Goal: Check status: Check status

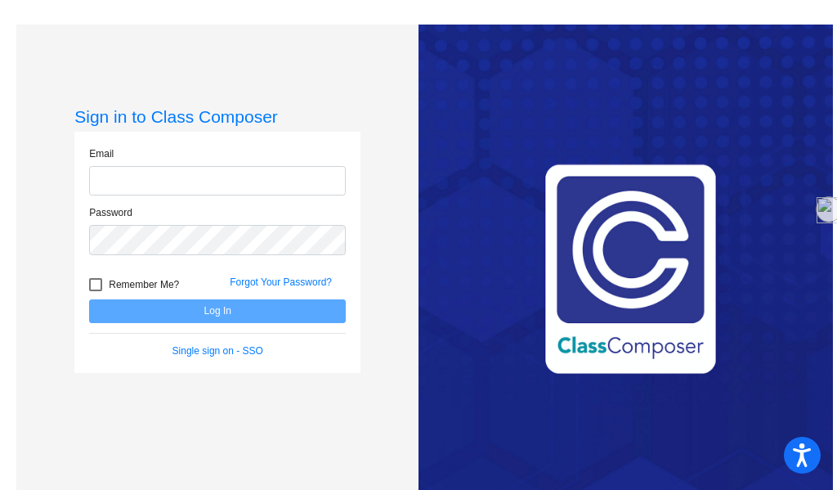
type input "[EMAIL_ADDRESS][DOMAIN_NAME]"
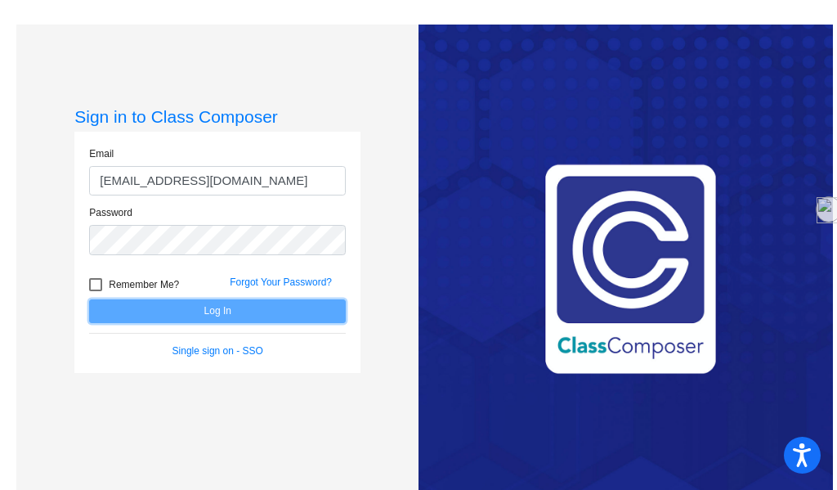
click at [222, 315] on button "Log In" at bounding box center [217, 311] width 257 height 24
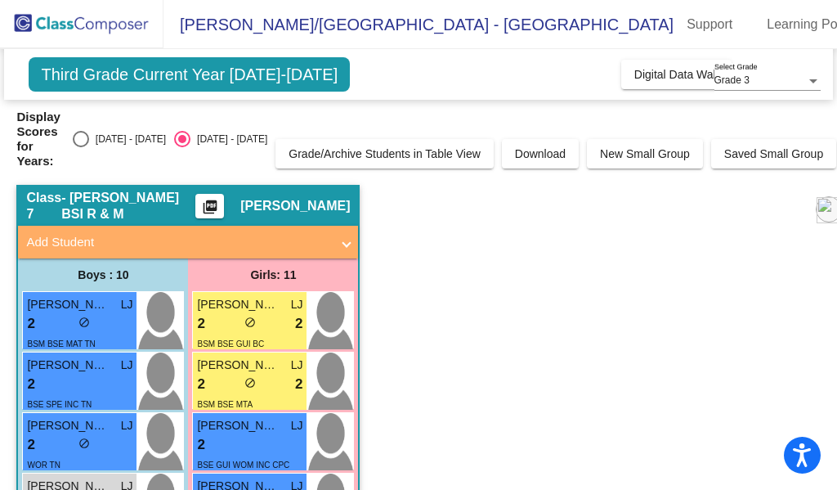
click at [102, 145] on div "[DATE] - [DATE]" at bounding box center [127, 139] width 77 height 15
click at [81, 147] on input "[DATE] - [DATE]" at bounding box center [80, 147] width 1 height 1
radio input "true"
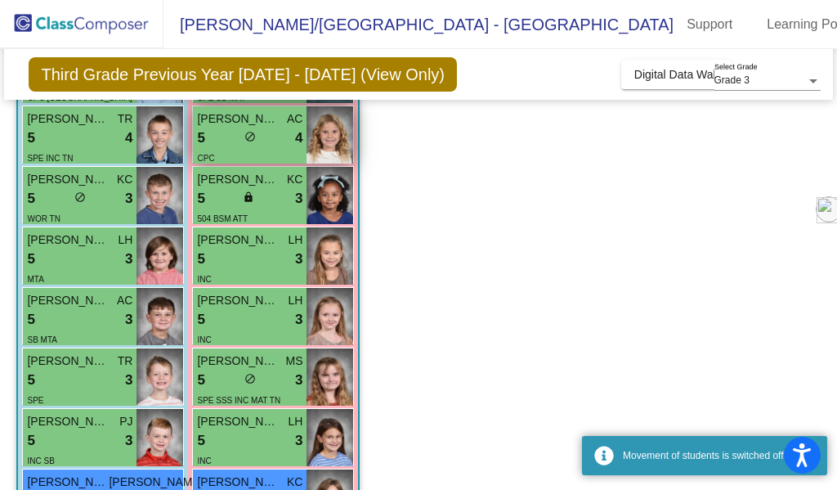
scroll to position [245, 0]
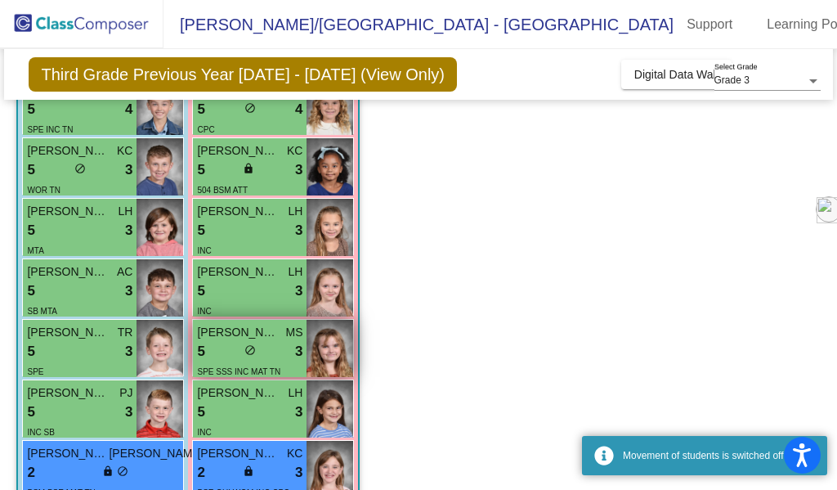
click at [217, 351] on div "5 lock do_not_disturb_alt 3" at bounding box center [249, 351] width 105 height 21
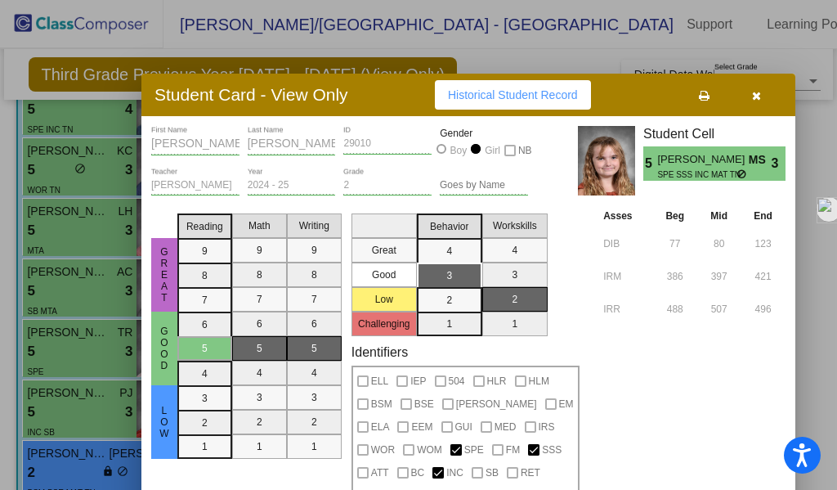
drag, startPoint x: 617, startPoint y: 16, endPoint x: 381, endPoint y: 93, distance: 248.7
click at [381, 93] on div "Student Card - View Only Historical Student Record" at bounding box center [468, 95] width 654 height 43
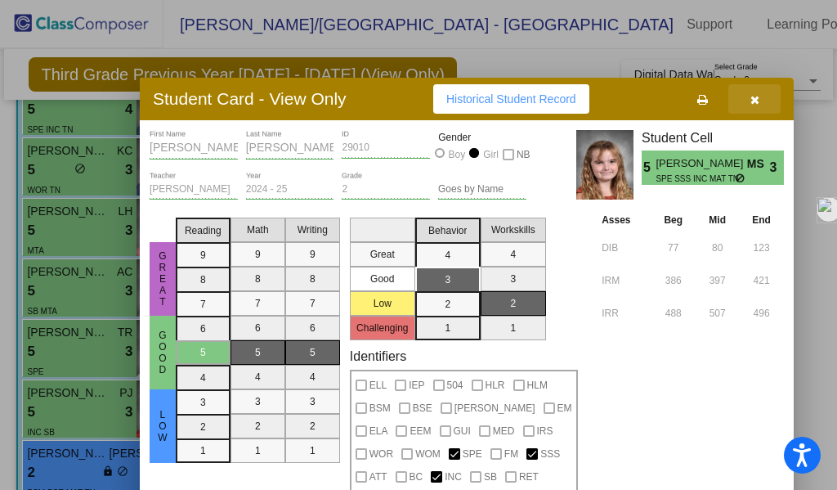
click at [755, 106] on button "button" at bounding box center [754, 98] width 52 height 29
